Goal: Information Seeking & Learning: Check status

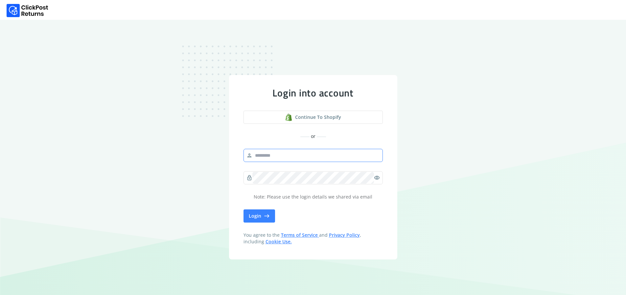
click at [295, 160] on input "text" at bounding box center [316, 155] width 128 height 12
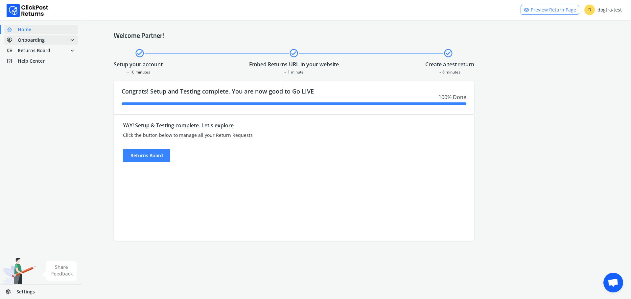
click at [29, 41] on span "Onboarding" at bounding box center [31, 40] width 27 height 7
click at [53, 85] on span "low_priority Returns Board expand_more" at bounding box center [41, 87] width 74 height 9
click at [32, 86] on link "done Analytics" at bounding box center [45, 86] width 82 height 9
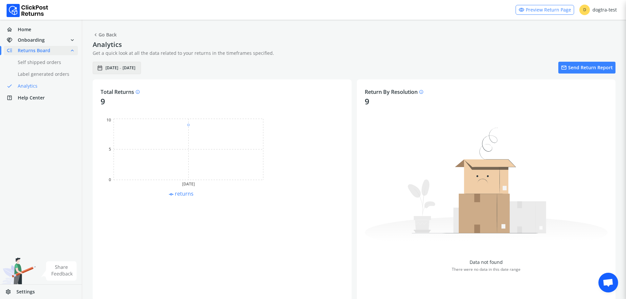
click at [115, 69] on span "[DATE]" at bounding box center [112, 67] width 13 height 5
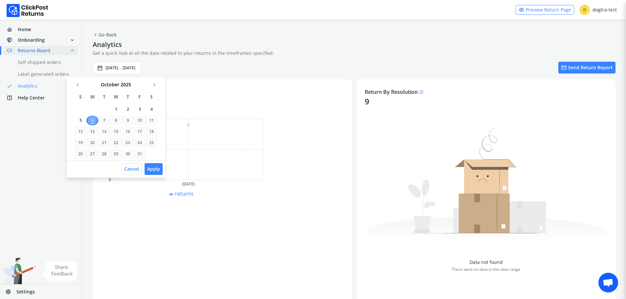
click at [78, 85] on span "chevron_left" at bounding box center [78, 84] width 6 height 9
click at [106, 108] on td "1" at bounding box center [104, 110] width 12 height 10
click at [156, 84] on div "chevron_left [DATE] chevron_right" at bounding box center [114, 84] width 99 height 9
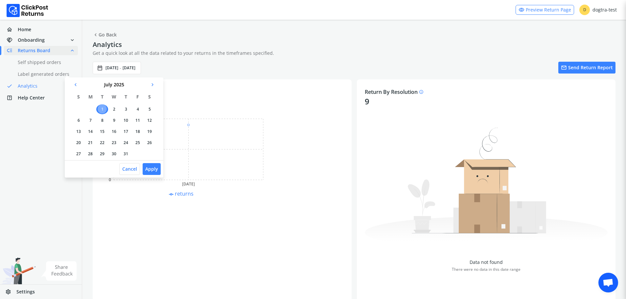
click at [152, 85] on span "chevron_right" at bounding box center [153, 84] width 6 height 9
click at [104, 152] on td "30" at bounding box center [102, 154] width 12 height 10
click at [149, 168] on button "Apply" at bounding box center [152, 169] width 18 height 12
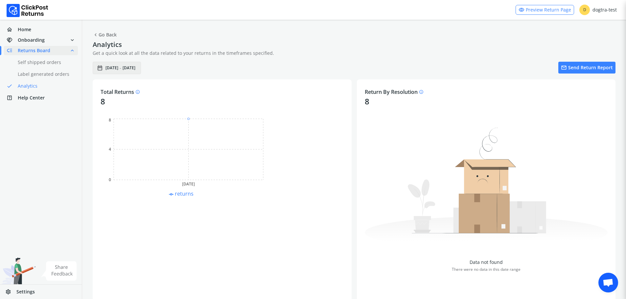
click at [113, 67] on span "[DATE]" at bounding box center [112, 67] width 13 height 5
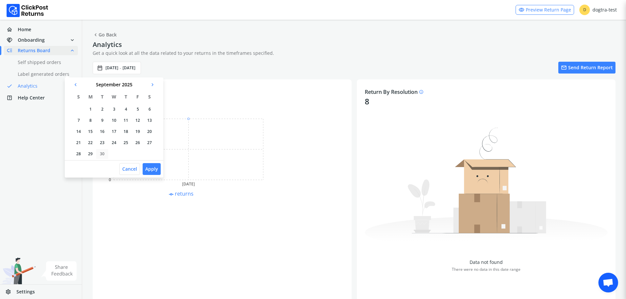
click at [77, 86] on span "chevron_left" at bounding box center [76, 84] width 6 height 9
click at [81, 163] on td "31" at bounding box center [79, 165] width 12 height 10
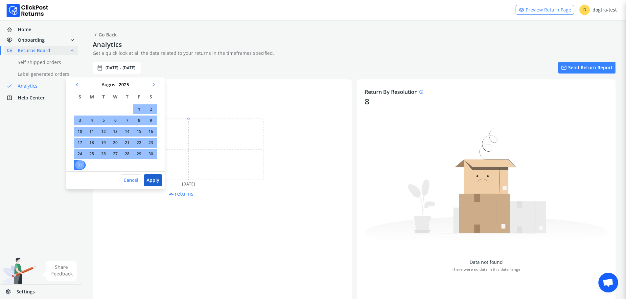
click at [158, 181] on button "Apply" at bounding box center [153, 181] width 18 height 12
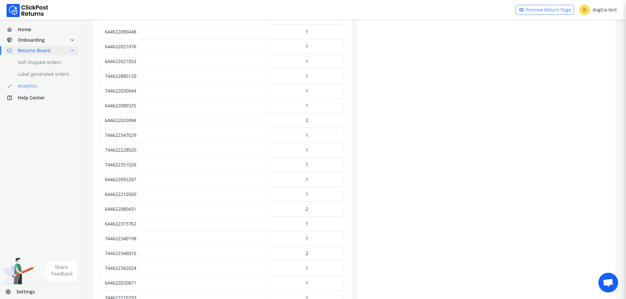
scroll to position [1426, 0]
